Goal: Use online tool/utility: Use online tool/utility

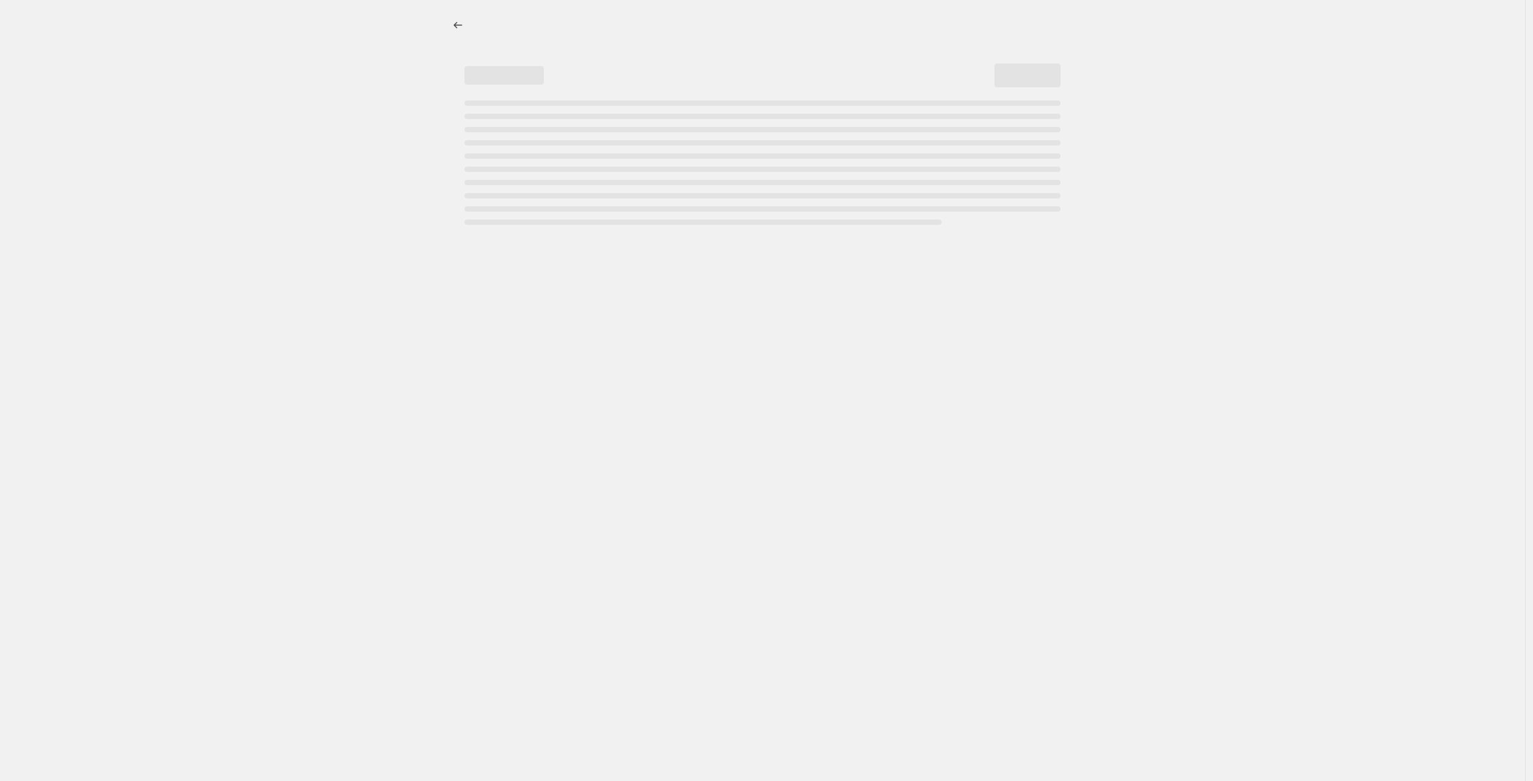
select select "percentage"
select select "no_change"
select select "product_status"
select select "not_equal"
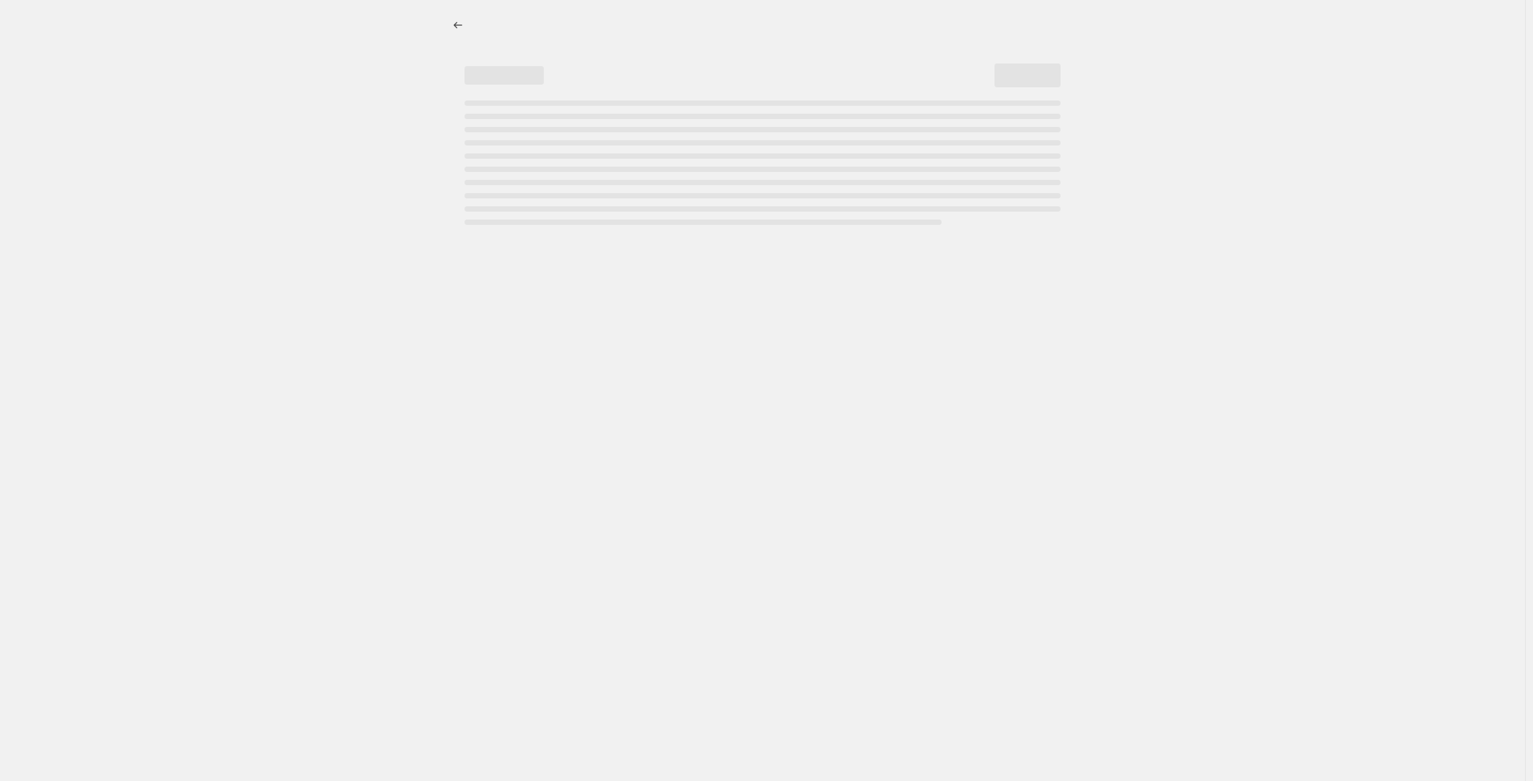
select select "not_equal"
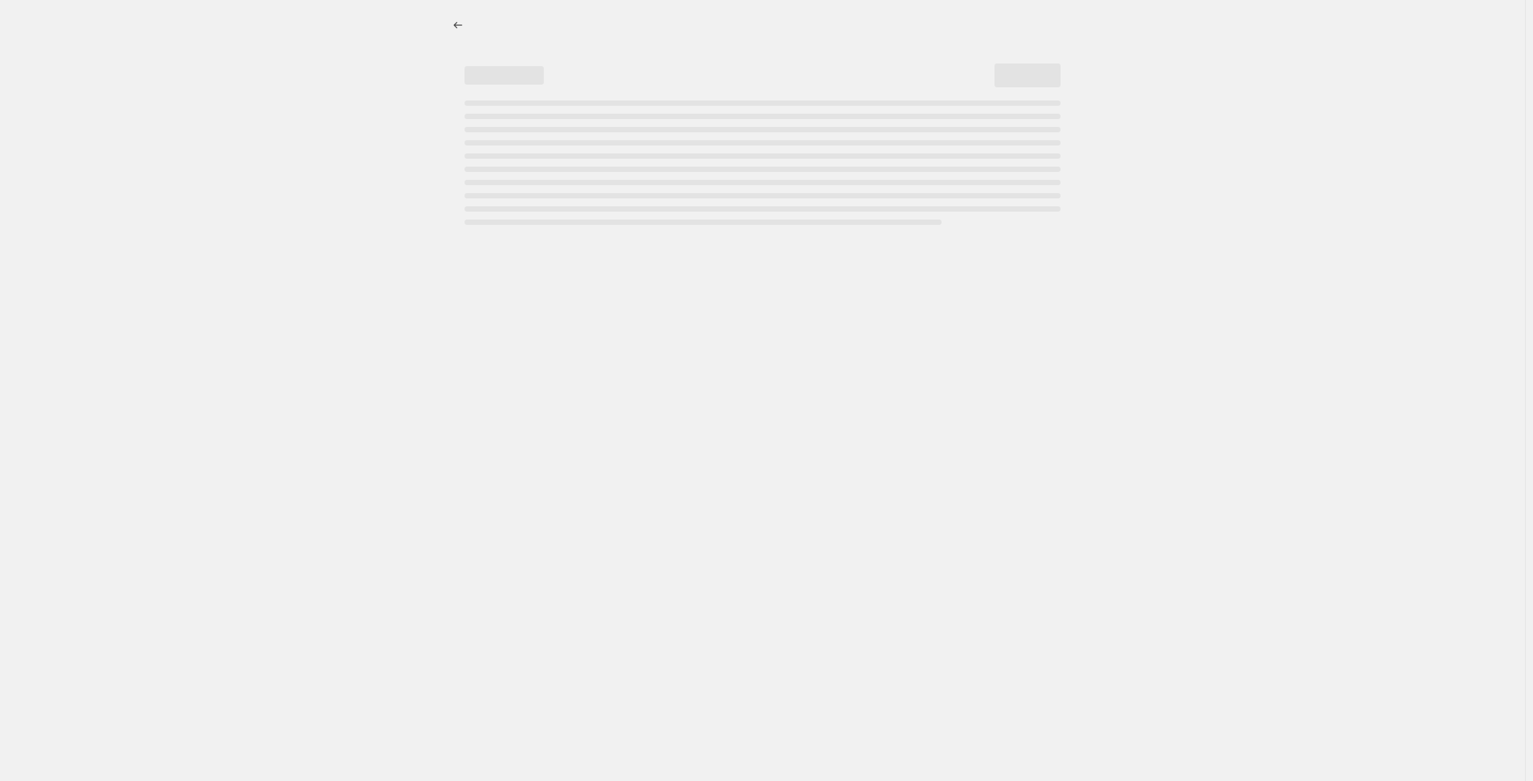
select select "not_equal"
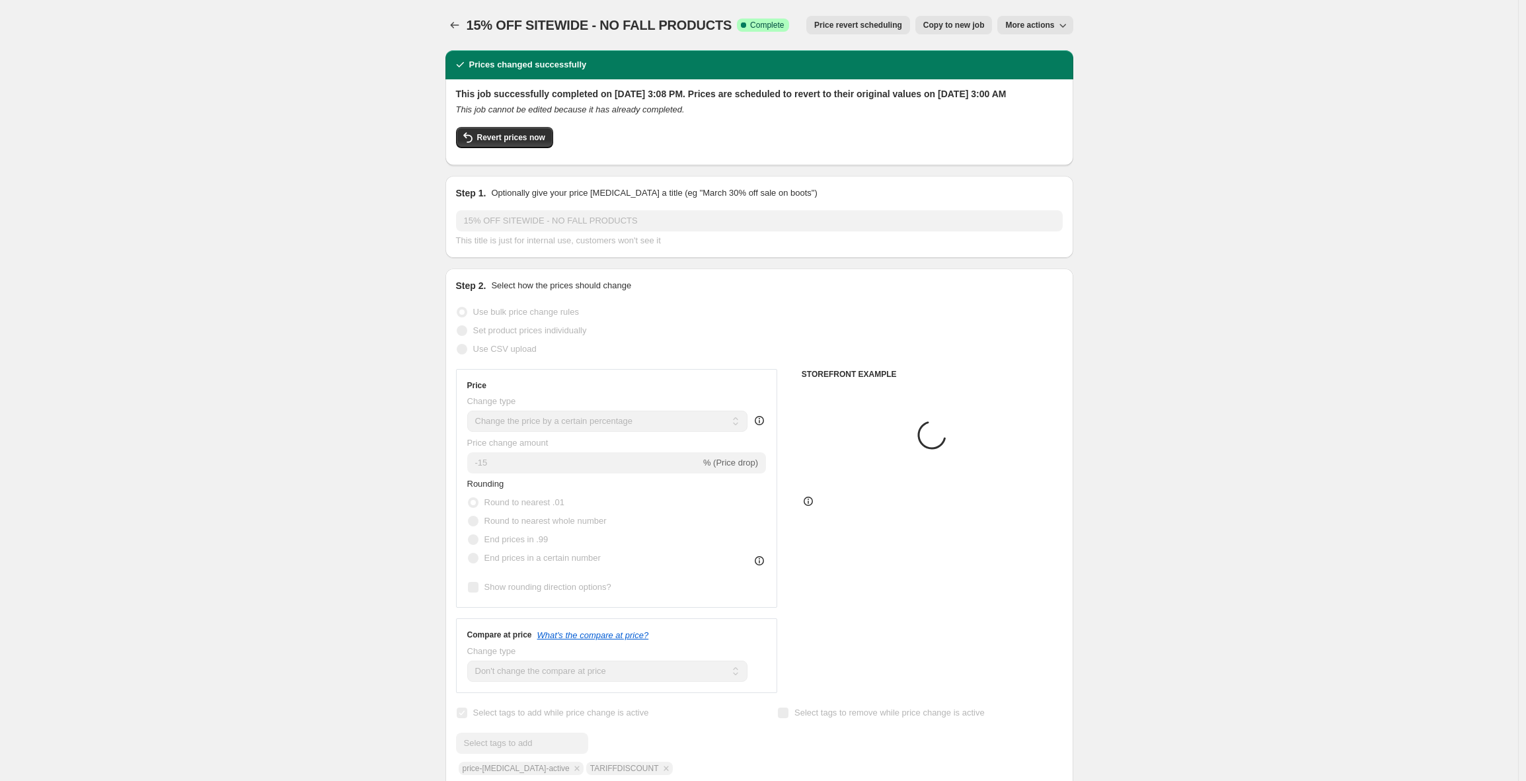
select select "tag"
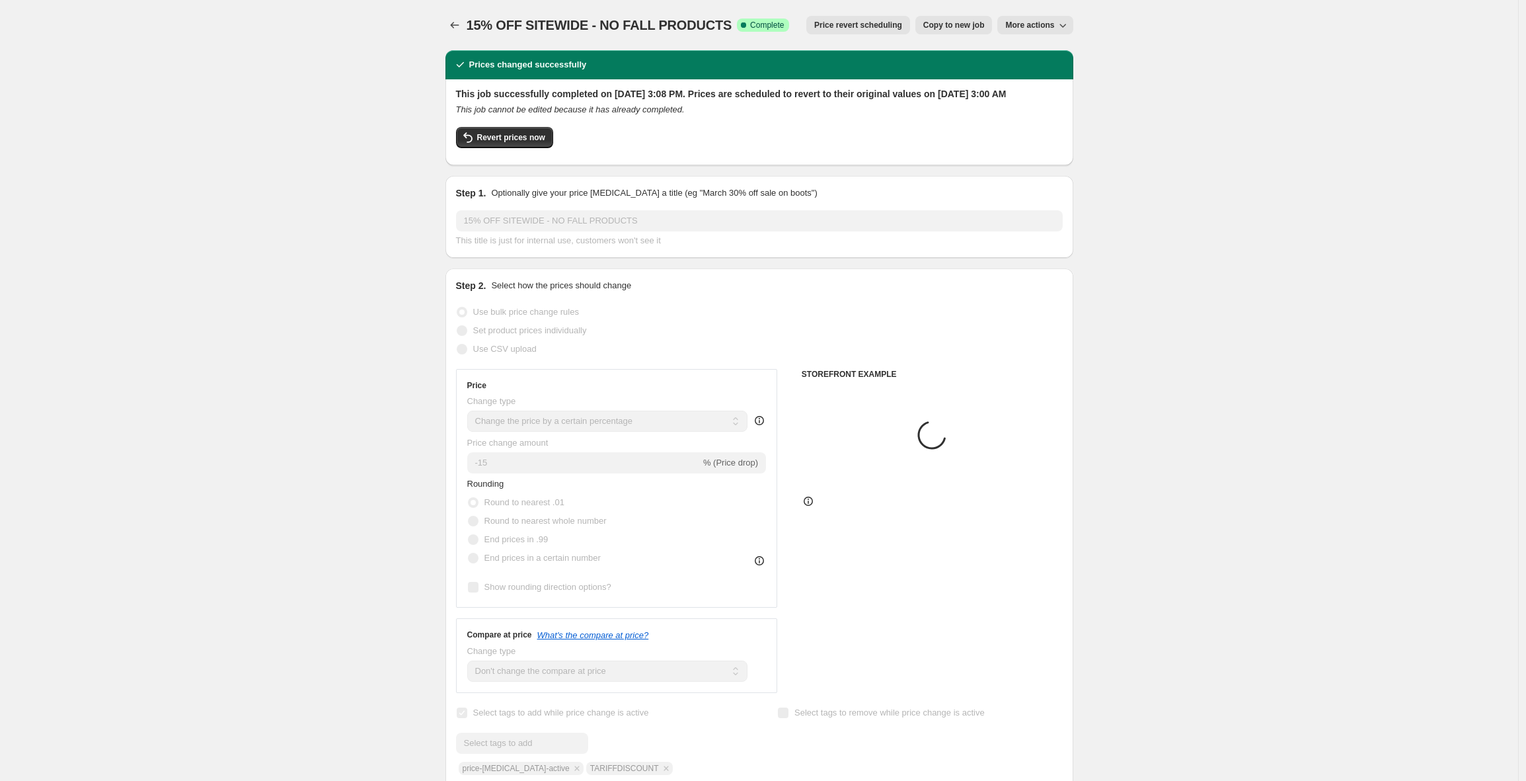
select select "tag"
